Goal: Information Seeking & Learning: Learn about a topic

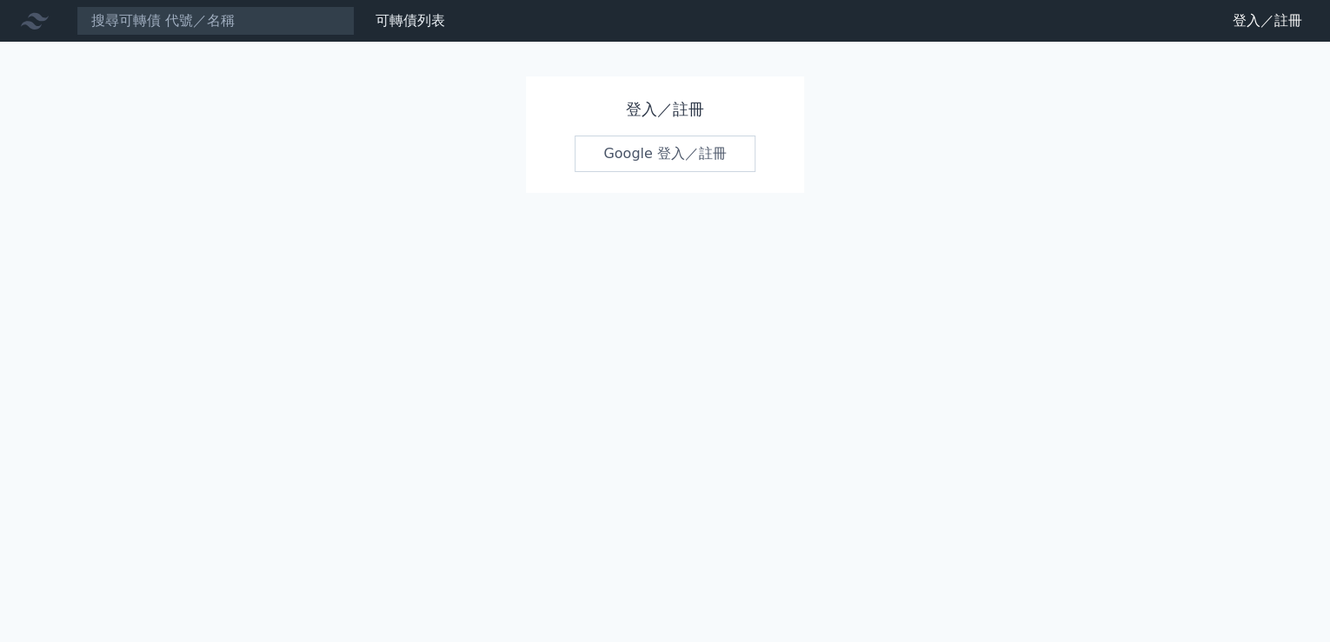
click at [664, 155] on link "Google 登入／註冊" at bounding box center [664, 154] width 181 height 36
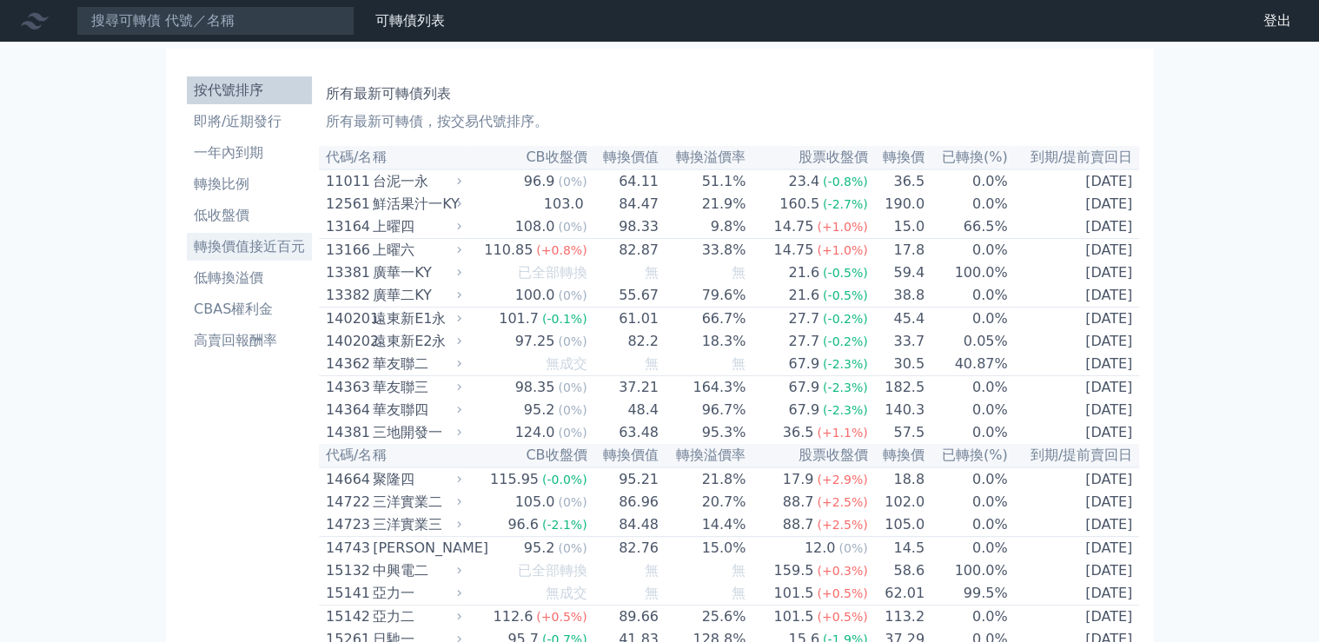
click at [264, 245] on li "轉換價值接近百元" at bounding box center [249, 246] width 125 height 21
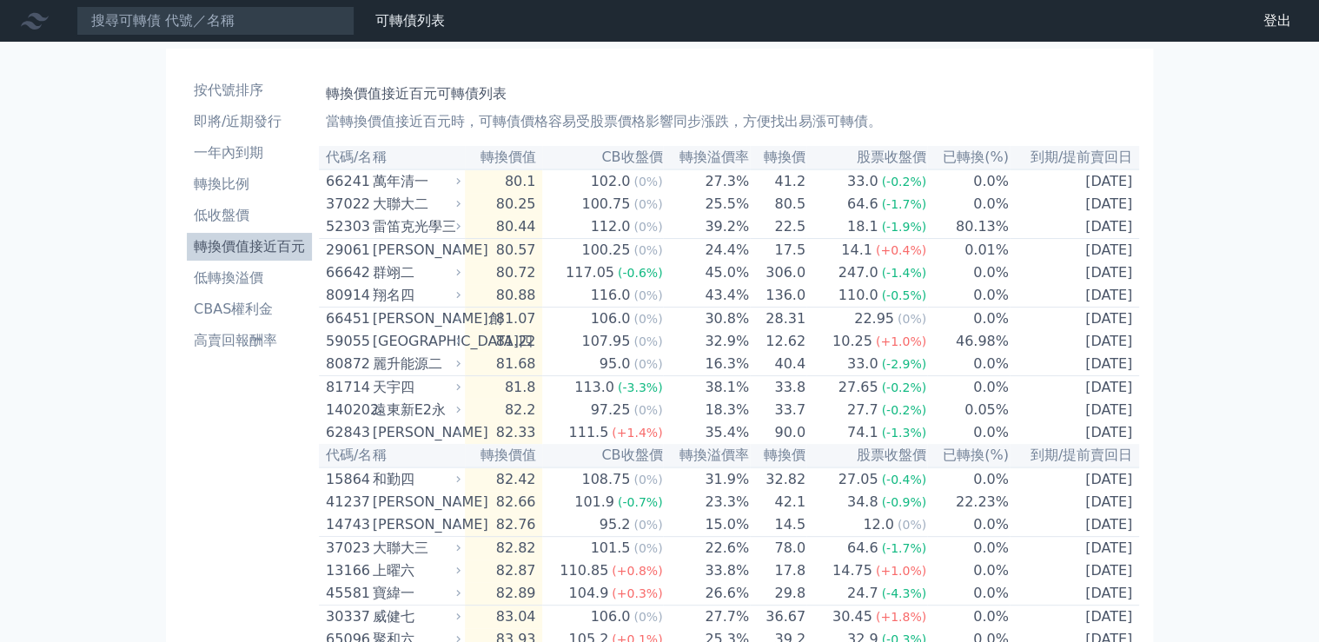
click at [523, 160] on th "轉換價值" at bounding box center [504, 157] width 78 height 23
click at [227, 184] on li "轉換比例" at bounding box center [249, 184] width 125 height 21
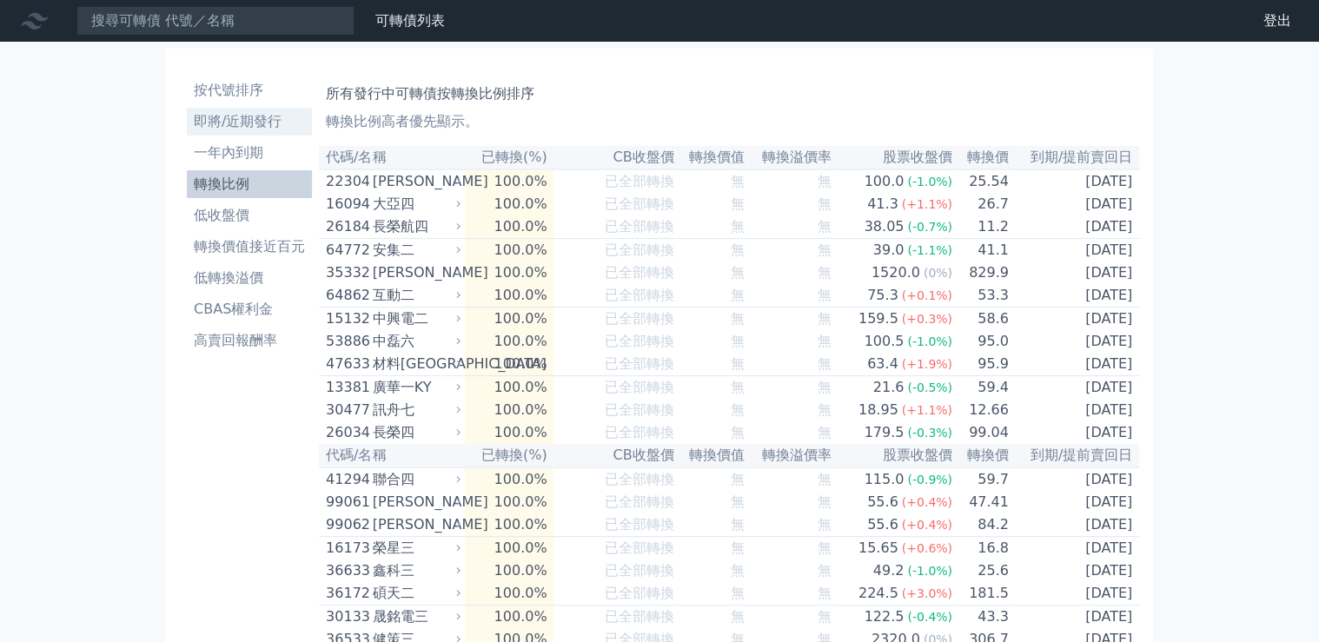
click at [227, 108] on link "即將/近期發行" at bounding box center [249, 122] width 125 height 28
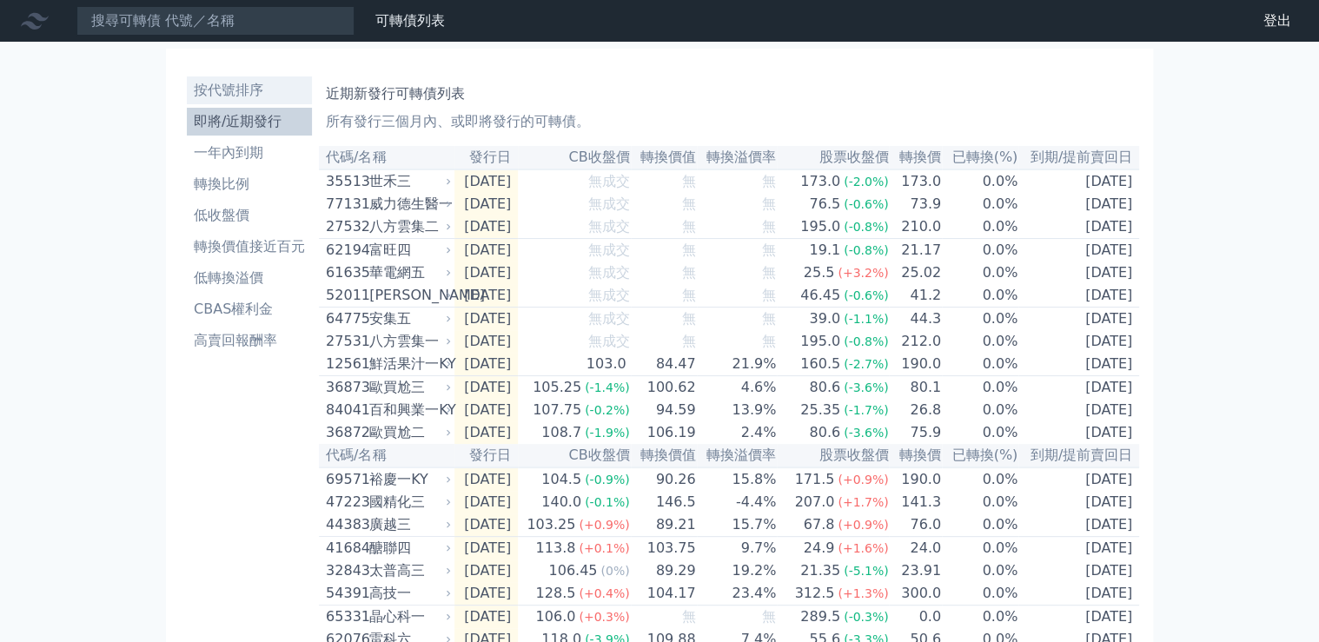
click at [233, 80] on li "按代號排序" at bounding box center [249, 90] width 125 height 21
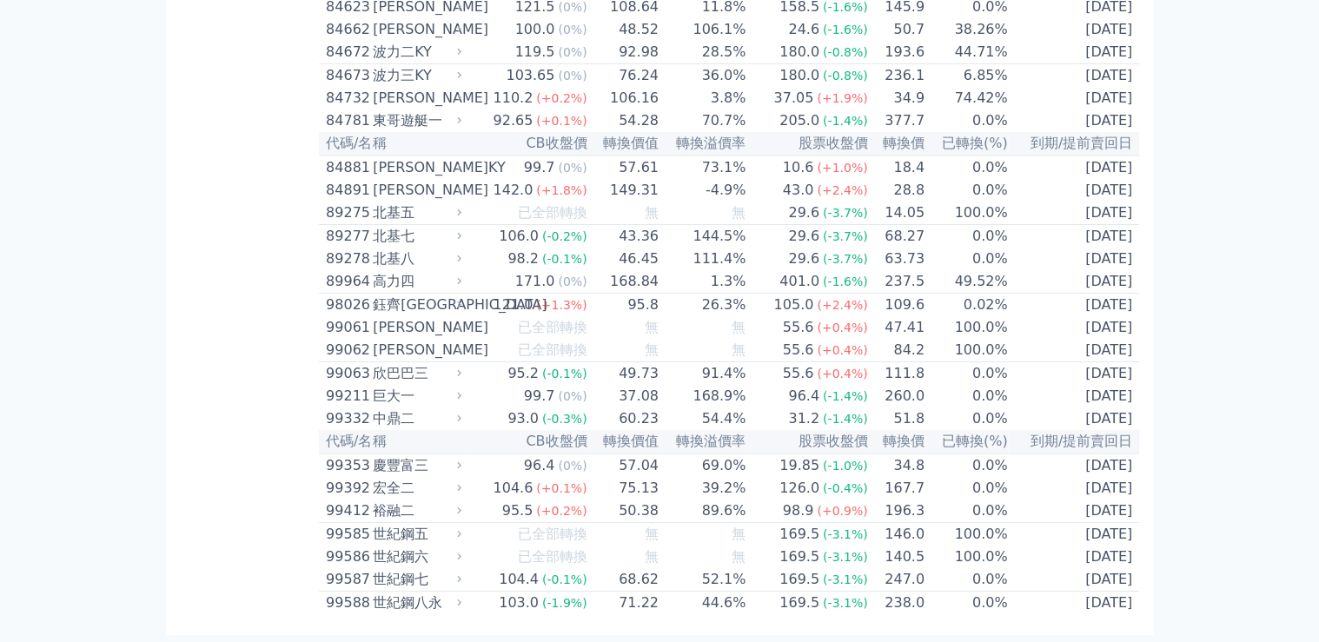
scroll to position [9554, 0]
